Goal: Navigation & Orientation: Find specific page/section

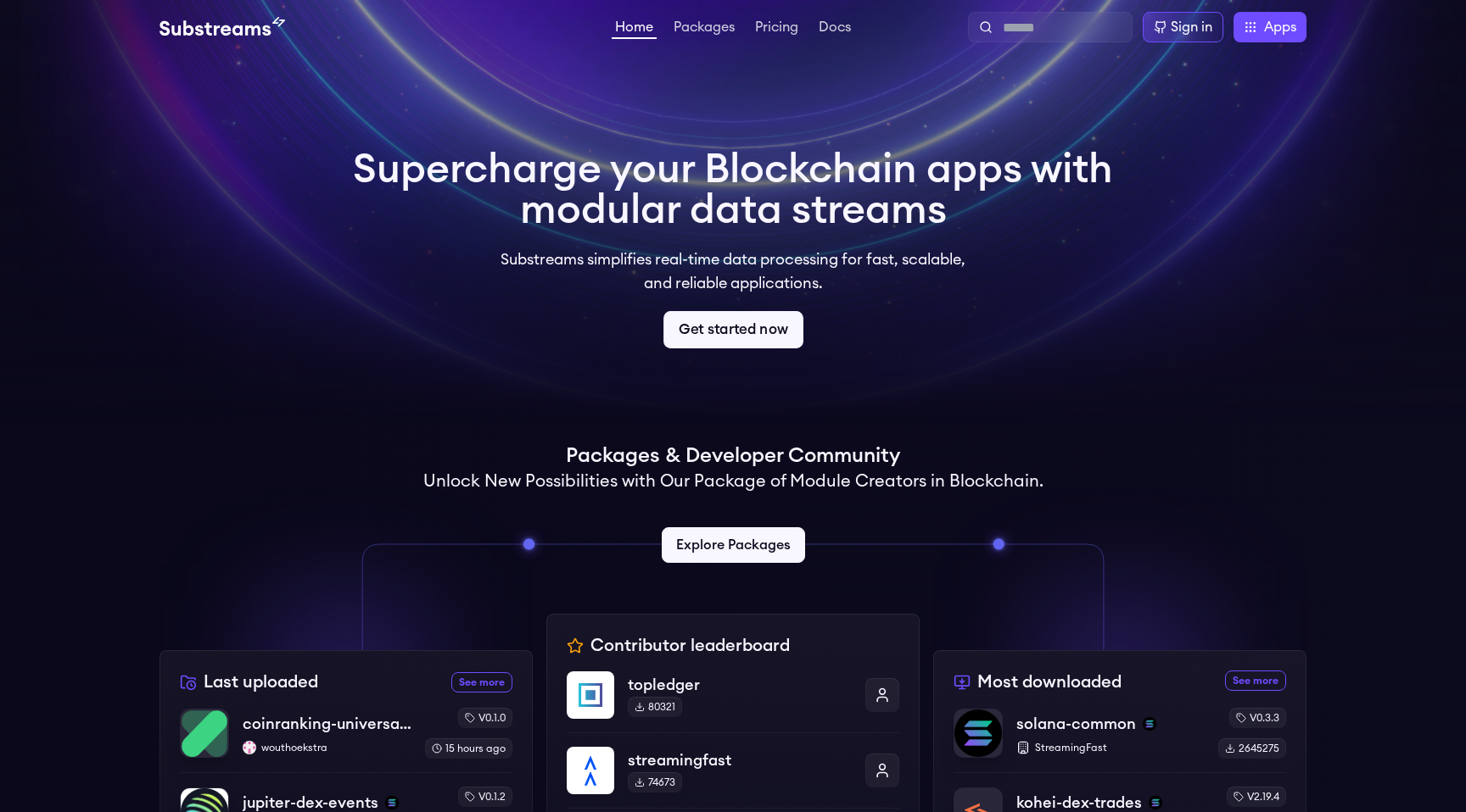
click at [755, 336] on link "Get started now" at bounding box center [733, 329] width 140 height 37
click at [833, 26] on link "Docs" at bounding box center [835, 28] width 39 height 17
click at [1186, 37] on div "Sign in" at bounding box center [1183, 26] width 81 height 30
